Goal: Task Accomplishment & Management: Complete application form

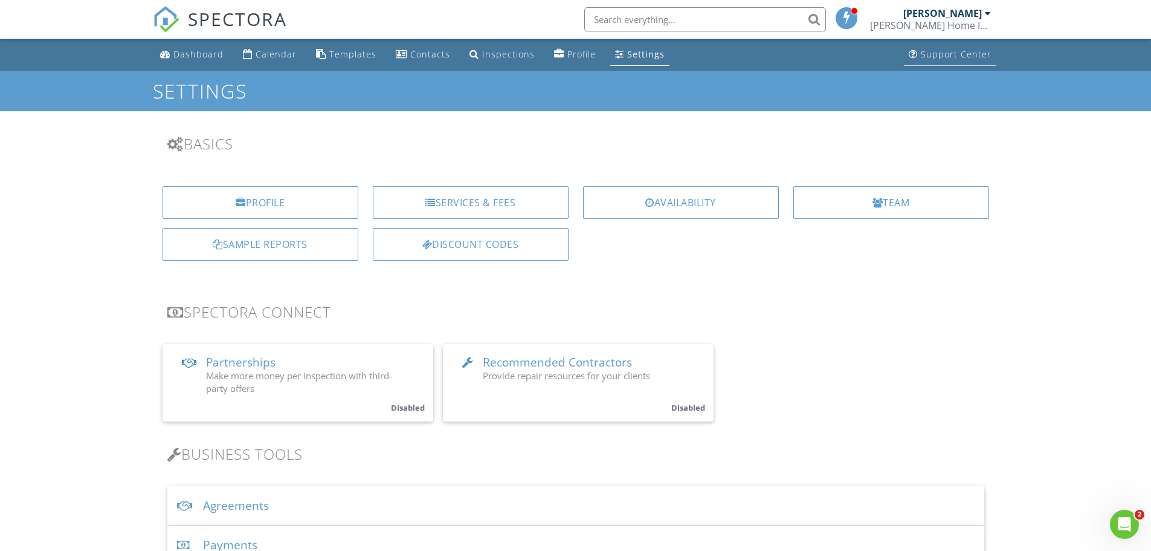
click at [930, 57] on div "Support Center" at bounding box center [956, 53] width 71 height 11
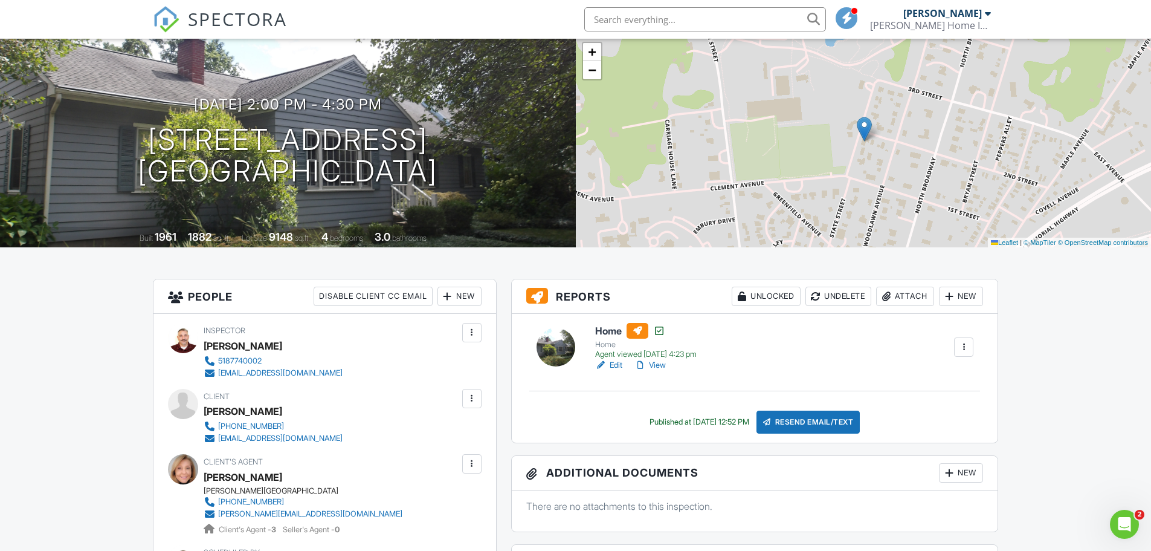
scroll to position [101, 0]
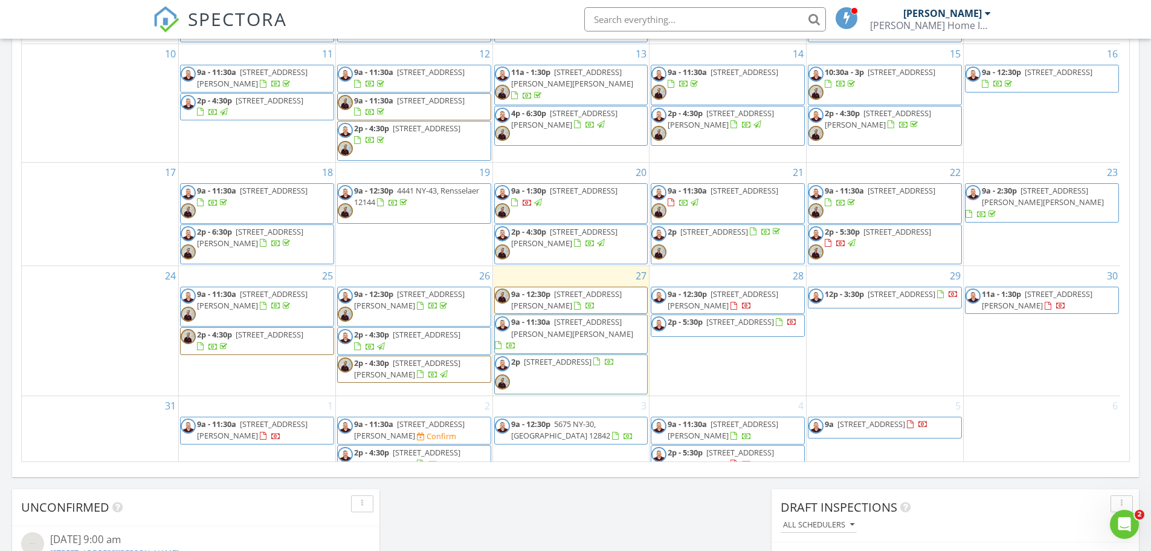
scroll to position [661, 0]
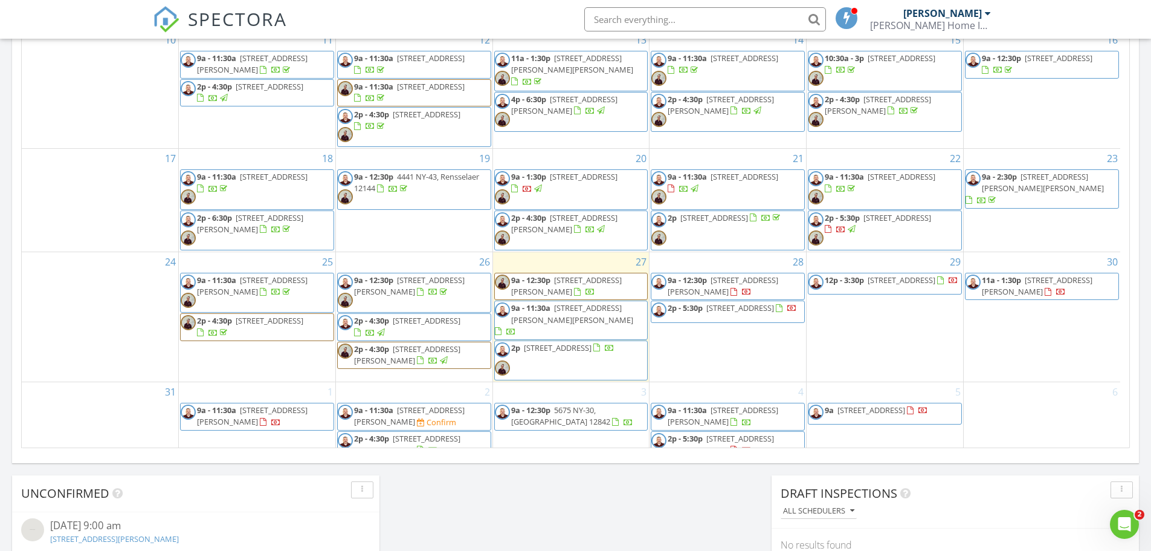
click at [882, 427] on div "5 9a 84 Saratoga Ave, Waterford 12188" at bounding box center [885, 420] width 157 height 77
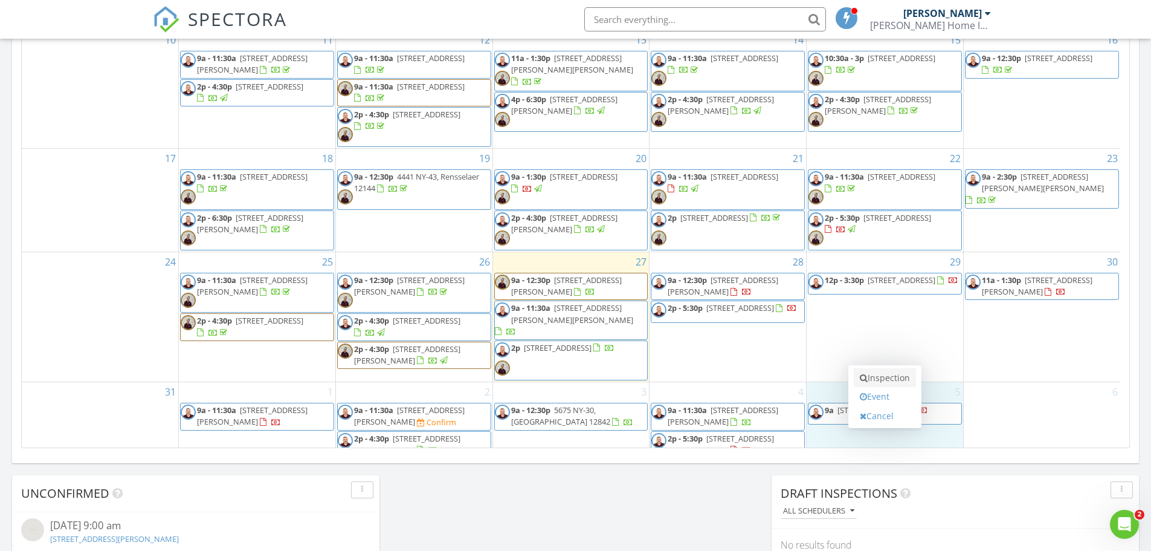
click at [882, 380] on link "Inspection" at bounding box center [885, 377] width 62 height 19
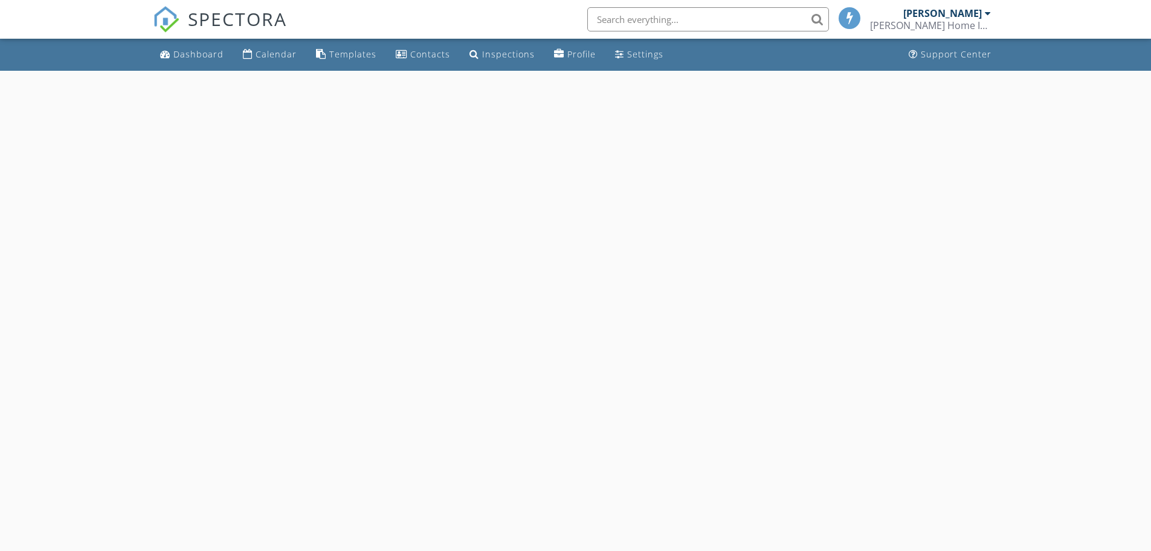
select select "8"
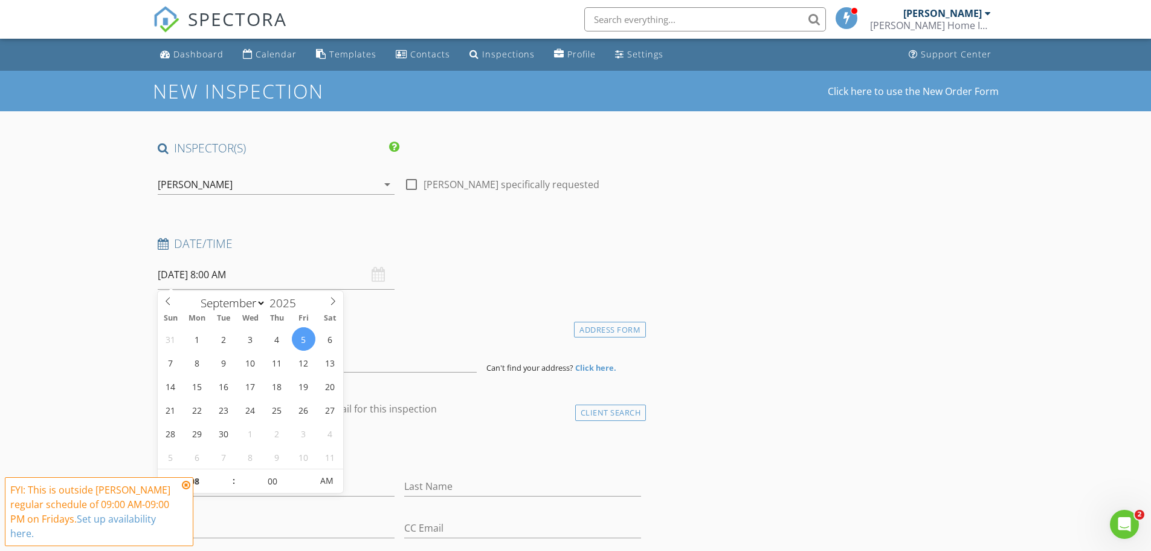
click at [224, 274] on input "09/05/2025 8:00 AM" at bounding box center [276, 275] width 237 height 30
type input "09"
type input "09/05/2025 9:00 AM"
click at [230, 473] on span at bounding box center [228, 475] width 8 height 12
type input "10"
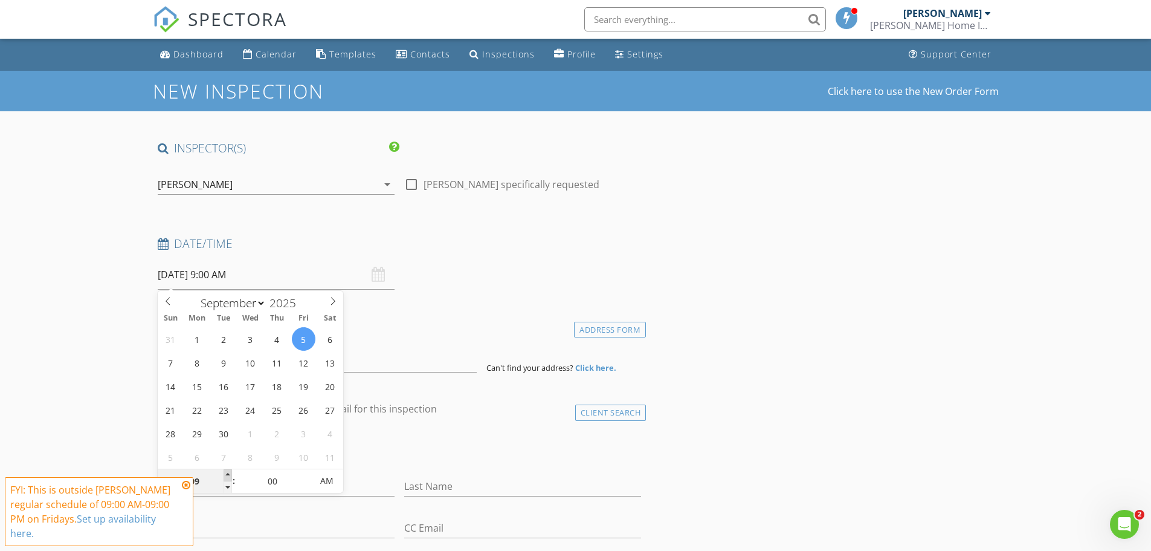
type input "09/05/2025 10:00 AM"
click at [230, 473] on span at bounding box center [228, 475] width 8 height 12
type input "11"
type input "09/05/2025 11:00 AM"
click at [230, 473] on span at bounding box center [228, 475] width 8 height 12
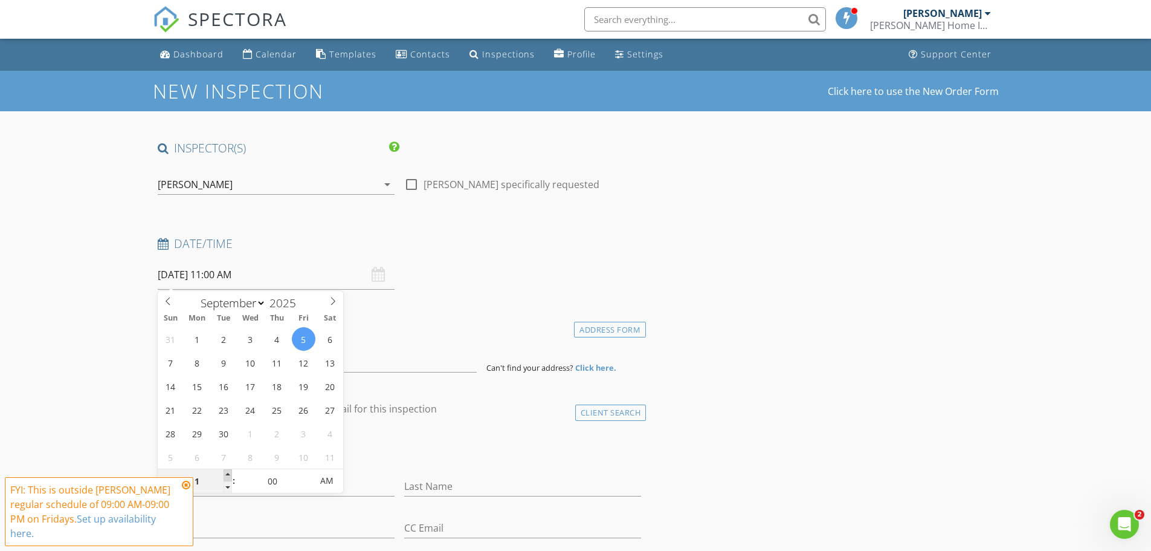
type input "12"
type input "09/05/2025 12:00 PM"
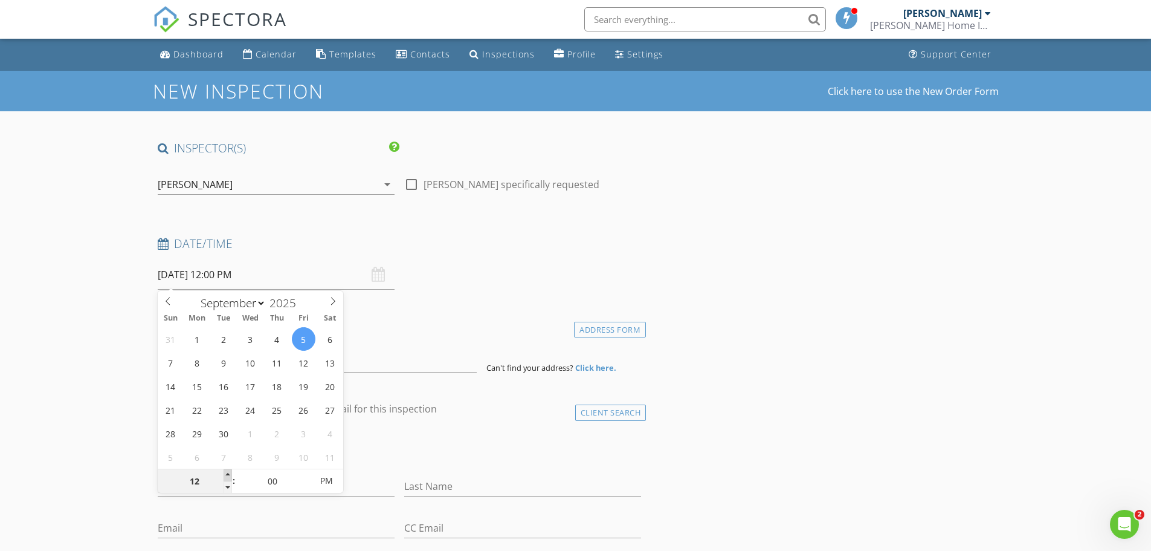
click at [230, 473] on span at bounding box center [228, 475] width 8 height 12
type input "01"
type input "09/05/2025 1:00 PM"
click at [230, 473] on span at bounding box center [228, 475] width 8 height 12
type input "02"
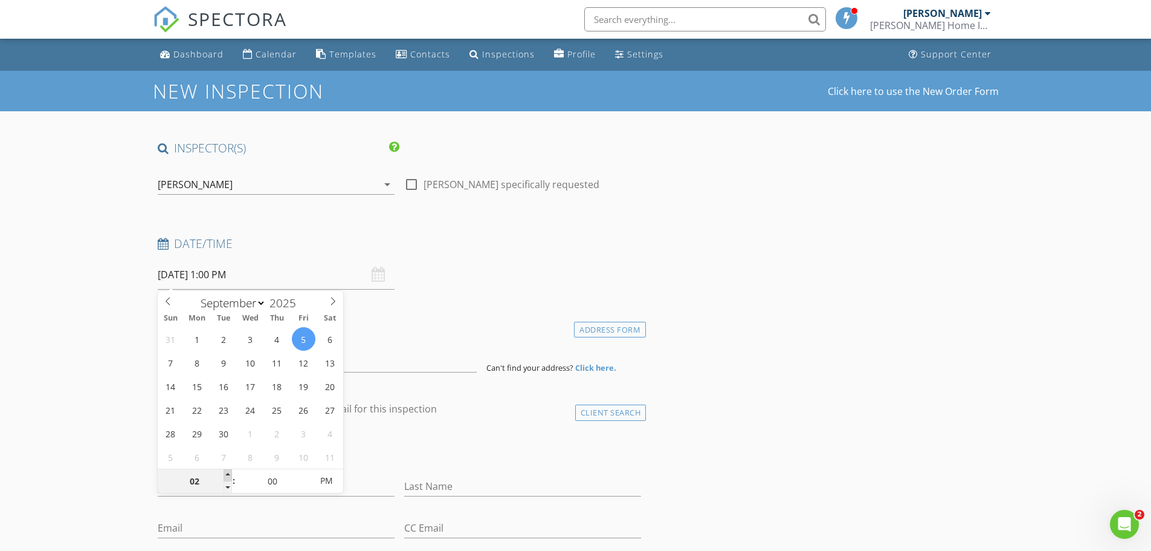
type input "[DATE] 2:00 PM"
click at [230, 473] on span at bounding box center [228, 475] width 8 height 12
click at [383, 370] on input at bounding box center [317, 358] width 319 height 30
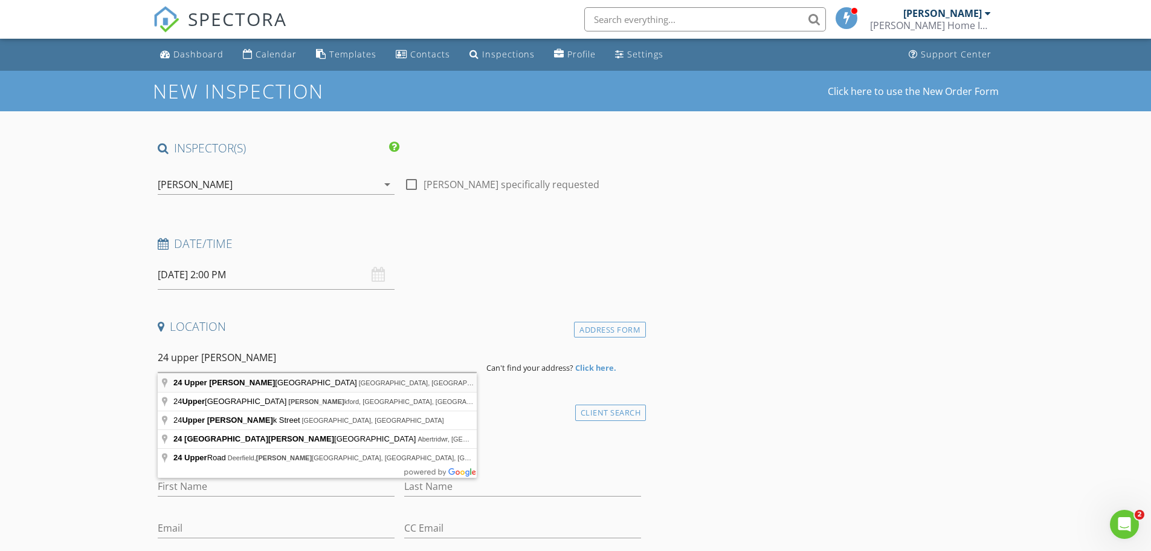
type input "24 Upper Franklin Street, Fultonville, NY, USA"
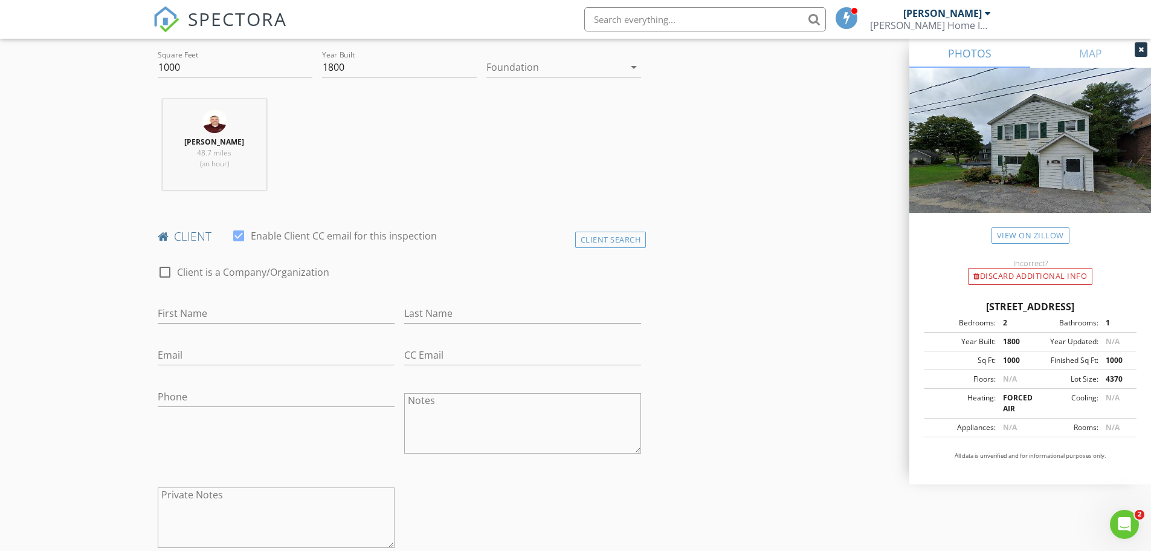
scroll to position [503, 0]
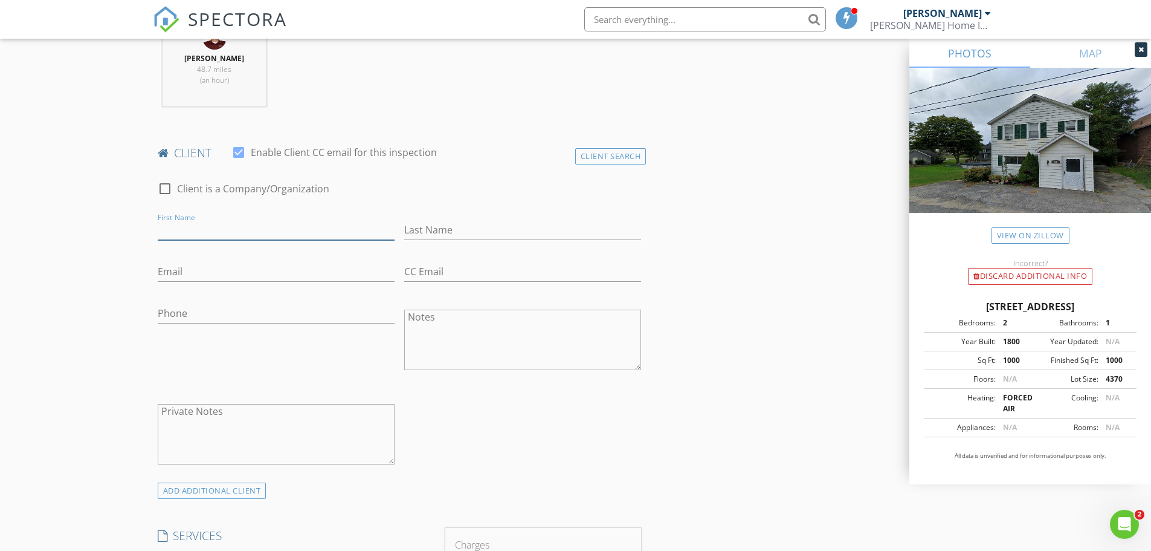
click at [194, 236] on input "First Name" at bounding box center [276, 230] width 237 height 20
type input "[PERSON_NAME]"
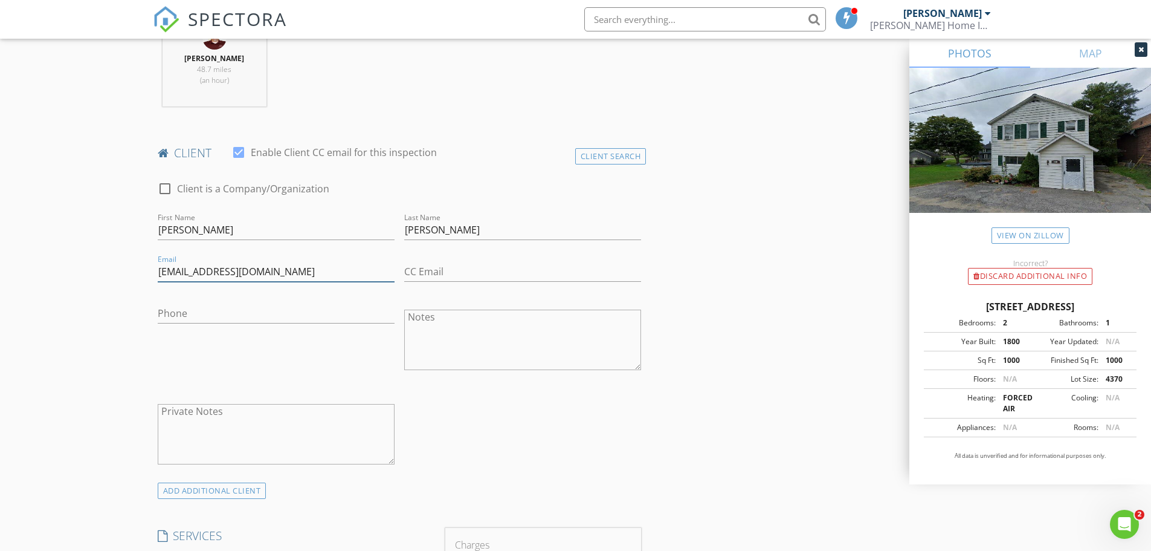
type input "[EMAIL_ADDRESS][DOMAIN_NAME]"
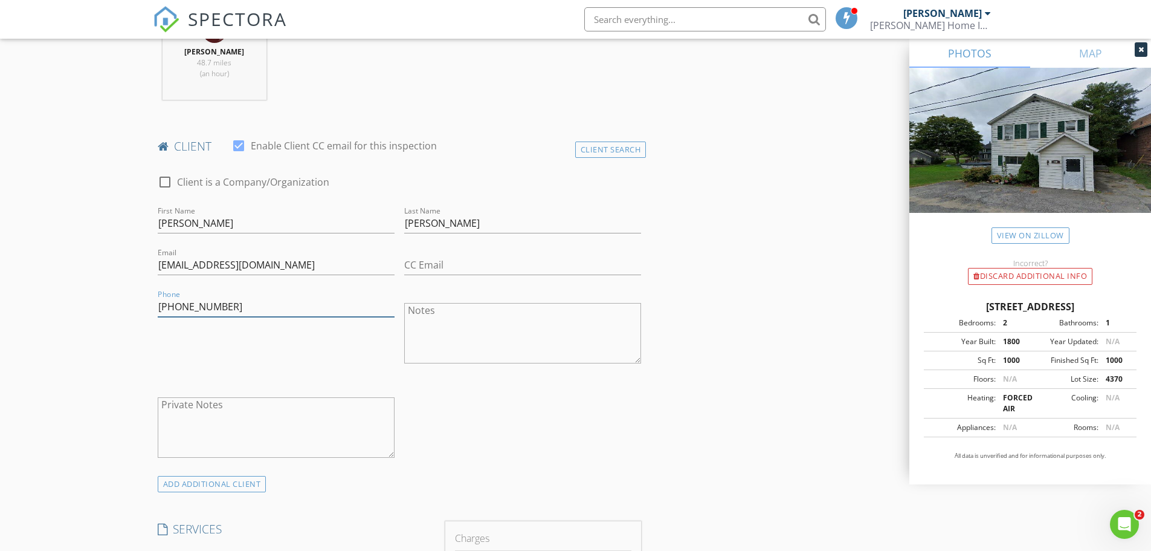
scroll to position [705, 0]
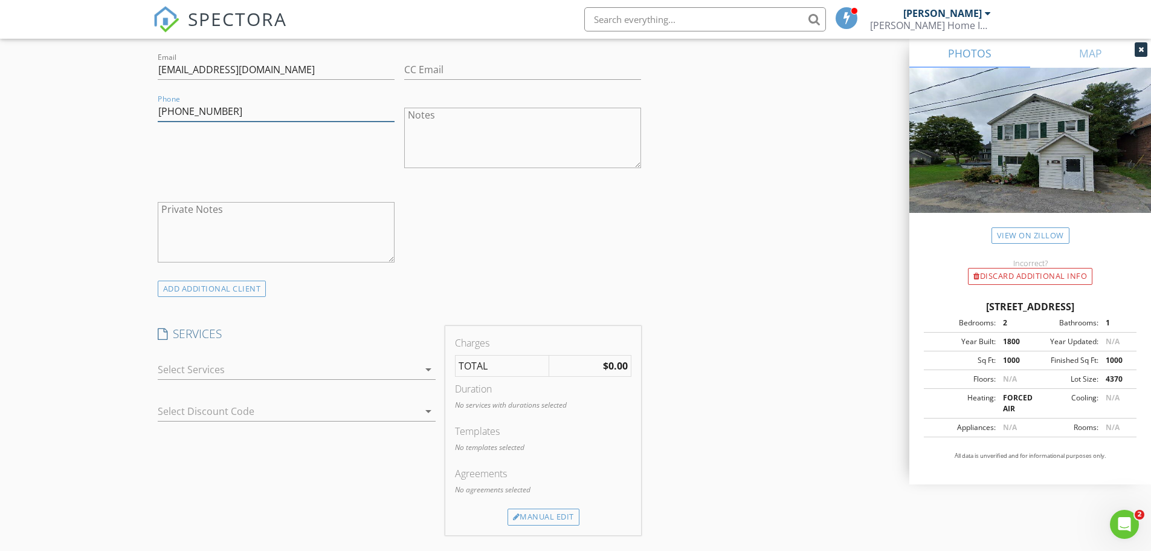
type input "[PHONE_NUMBER]"
click at [260, 364] on div at bounding box center [288, 369] width 261 height 19
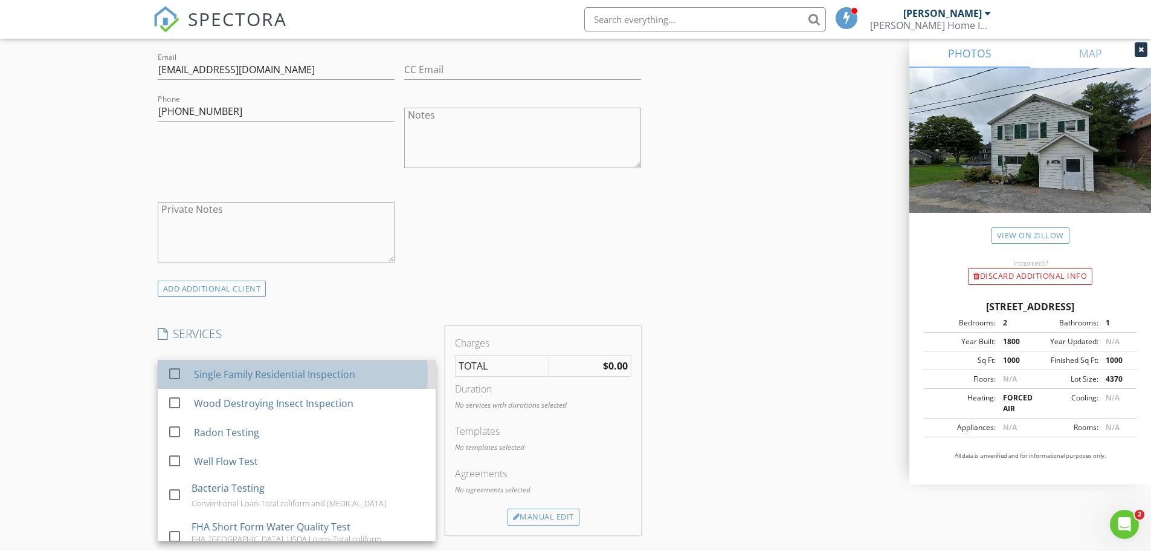
click at [238, 380] on div "Single Family Residential Inspection" at bounding box center [273, 374] width 161 height 15
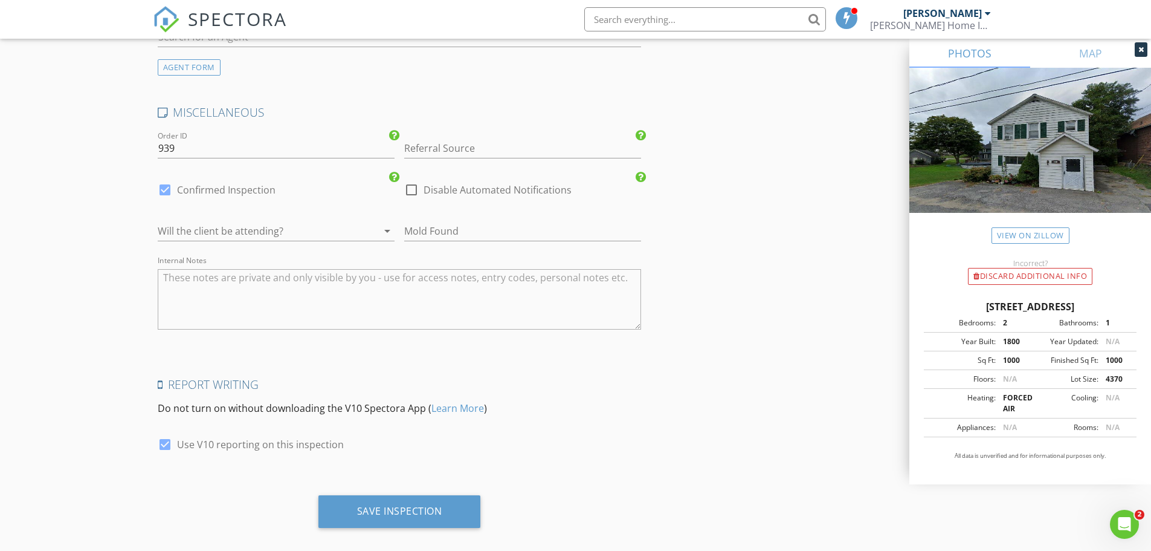
scroll to position [1660, 0]
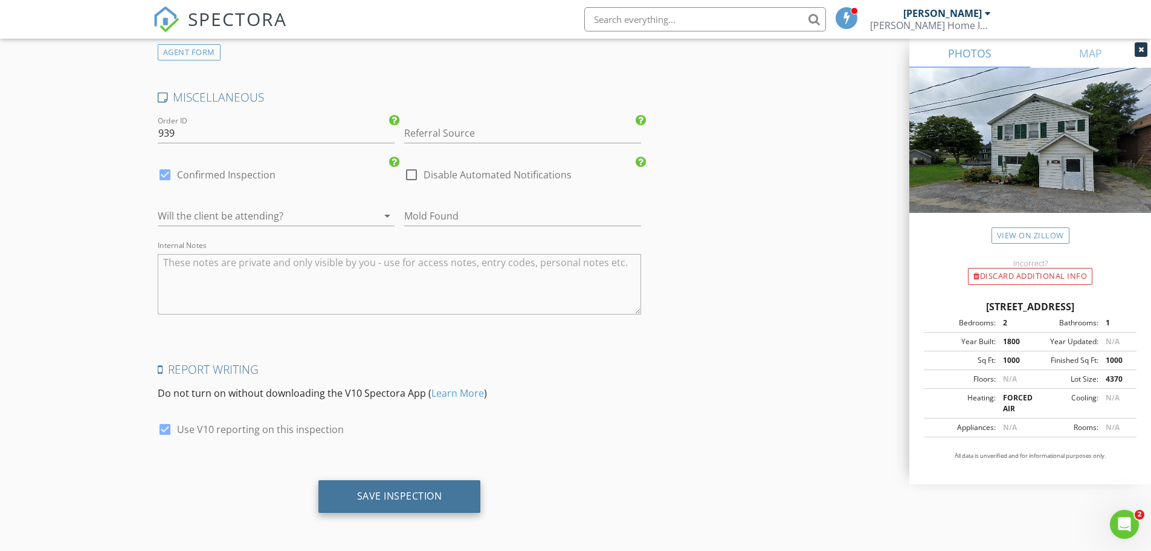
click at [354, 487] on div "Save Inspection" at bounding box center [400, 496] width 163 height 33
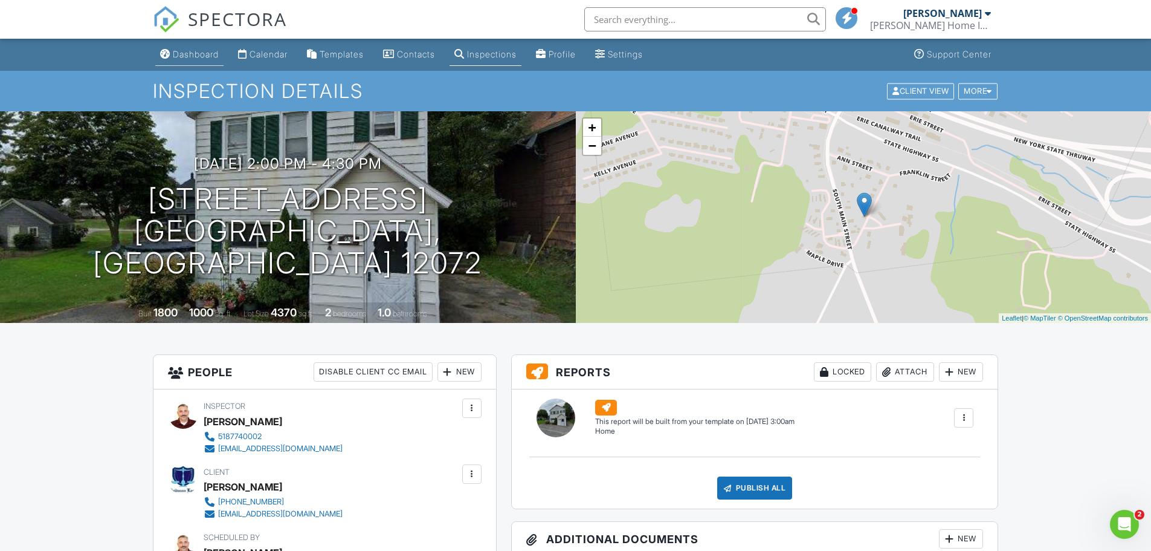
click at [191, 53] on div "Dashboard" at bounding box center [196, 54] width 46 height 10
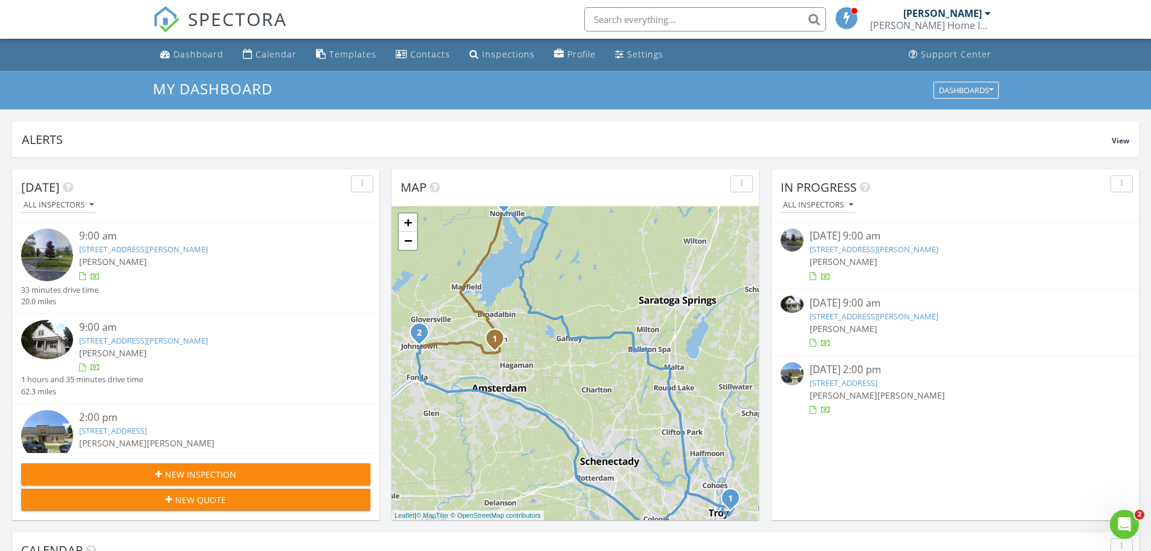
click at [866, 383] on link "4 Colonial Ct, Johnstown, NY 12095" at bounding box center [844, 382] width 68 height 11
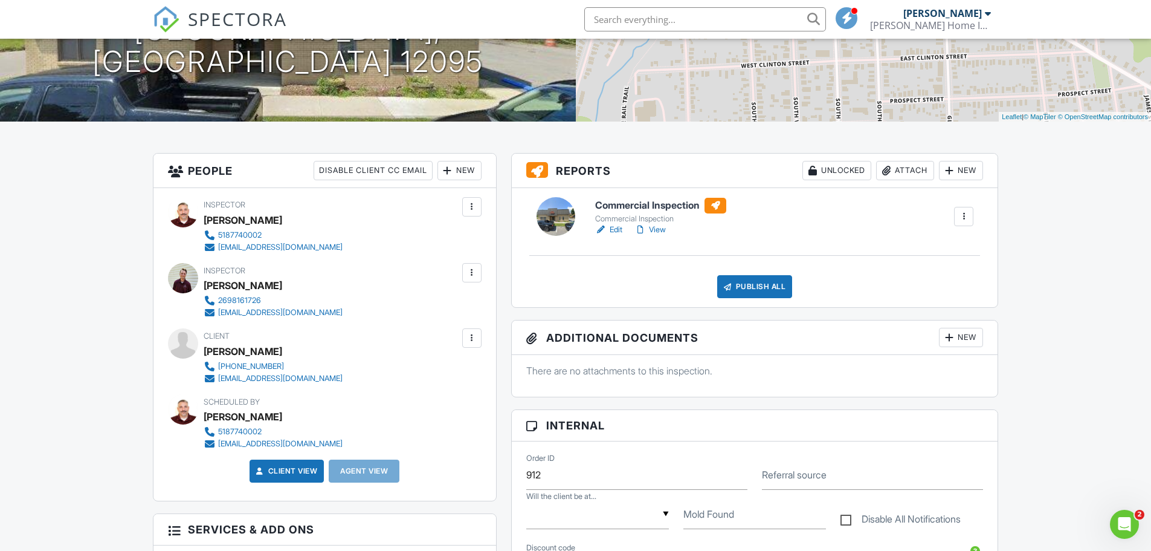
click at [620, 228] on link "Edit" at bounding box center [608, 230] width 27 height 12
